Goal: Navigation & Orientation: Go to known website

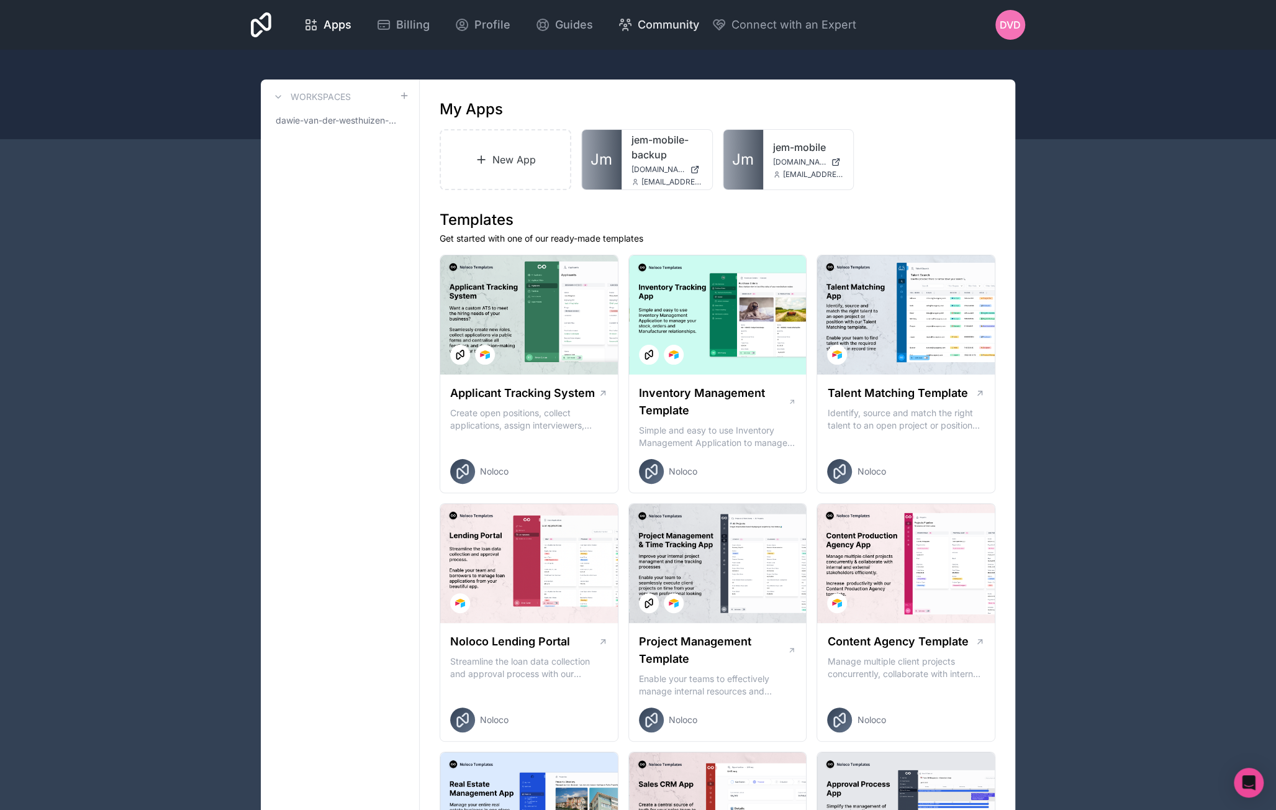
click at [652, 22] on span "Community" at bounding box center [668, 24] width 61 height 17
click at [650, 161] on link "jem-mobile-backup" at bounding box center [667, 147] width 71 height 30
